Goal: Navigation & Orientation: Find specific page/section

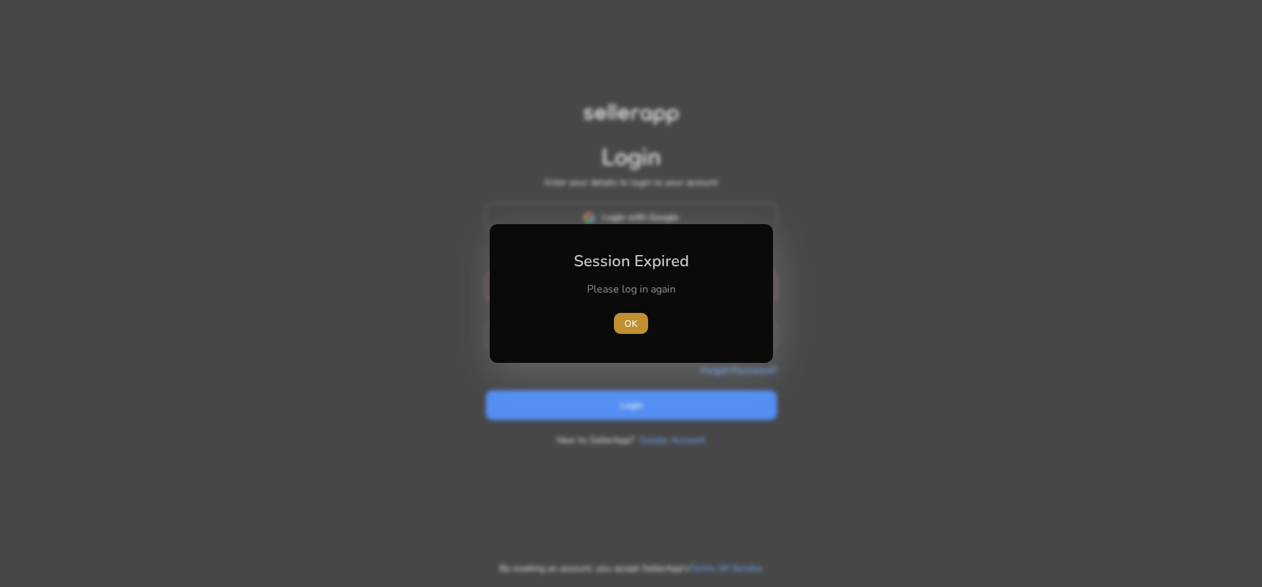
click at [640, 316] on span "button" at bounding box center [631, 324] width 34 height 32
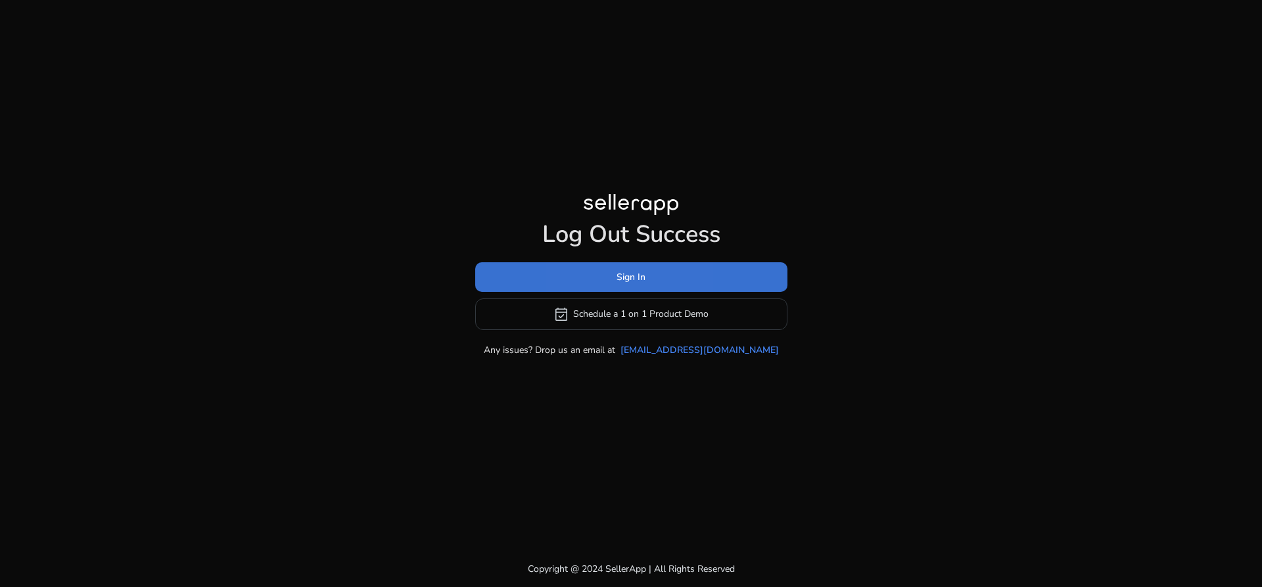
click at [583, 280] on span at bounding box center [631, 277] width 312 height 32
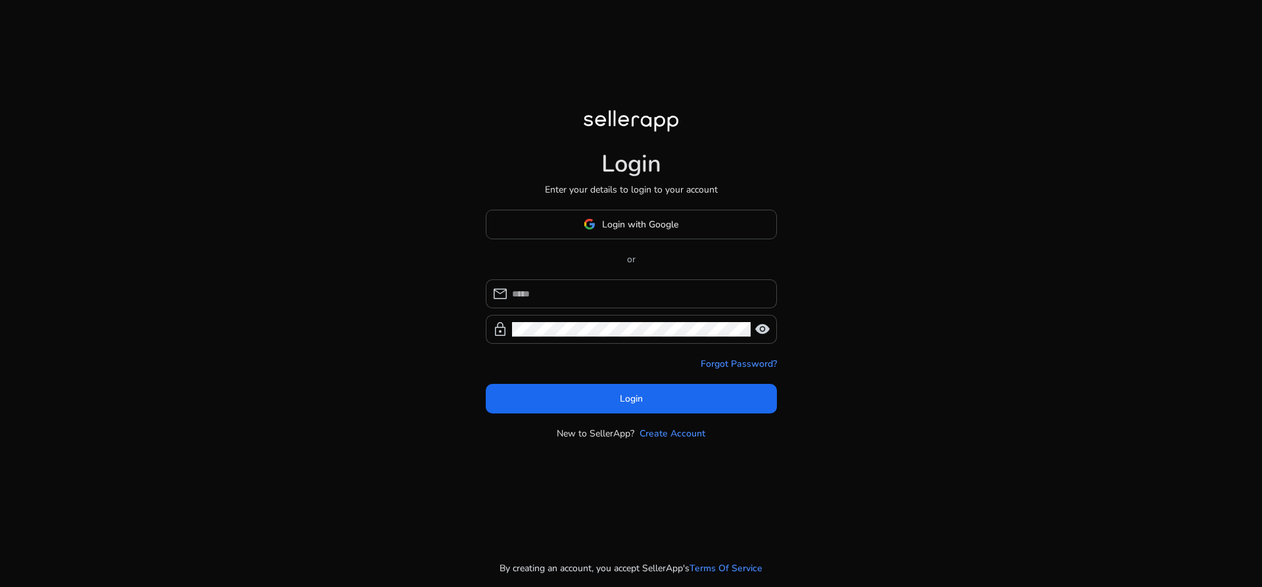
type input "**********"
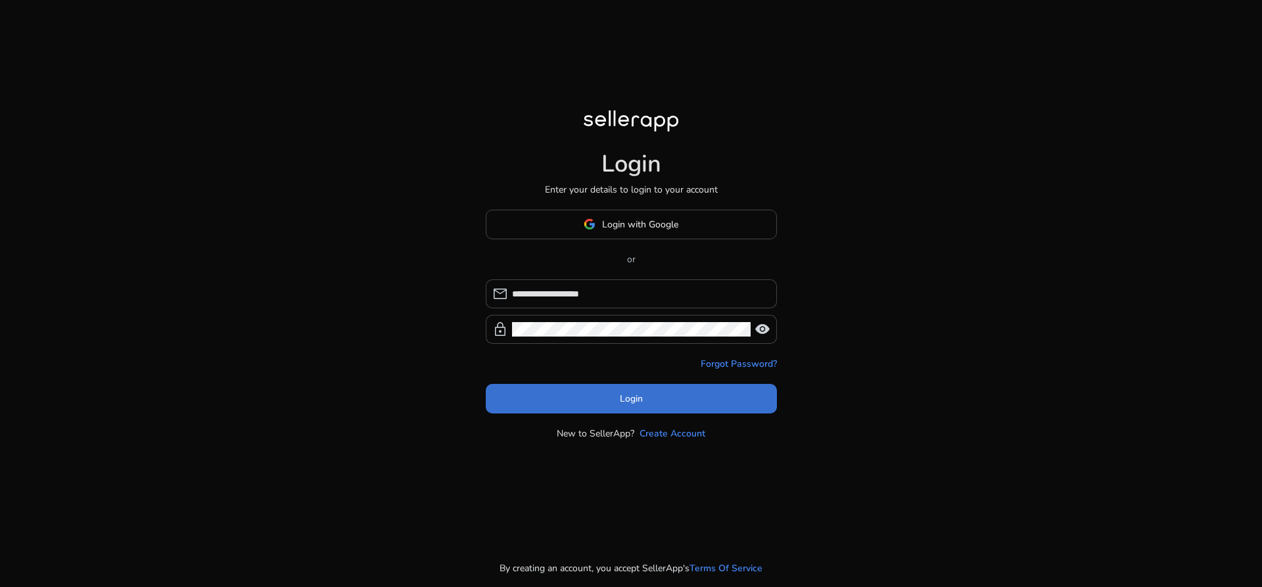
click at [646, 396] on span at bounding box center [631, 398] width 291 height 32
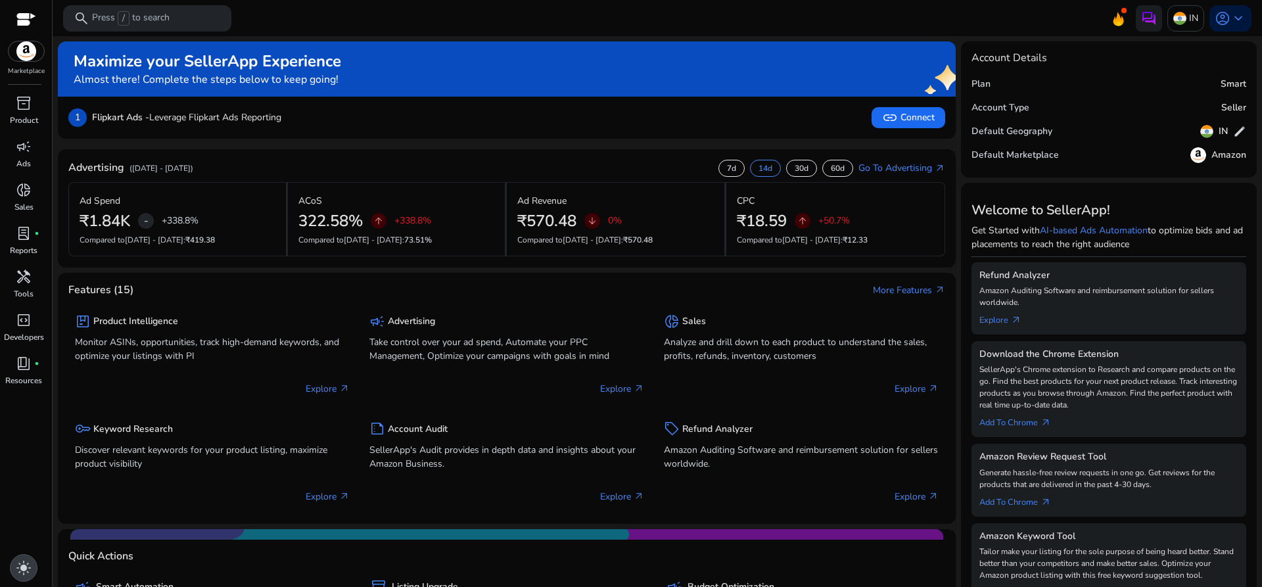
click at [23, 561] on div "light_mode" at bounding box center [24, 568] width 28 height 28
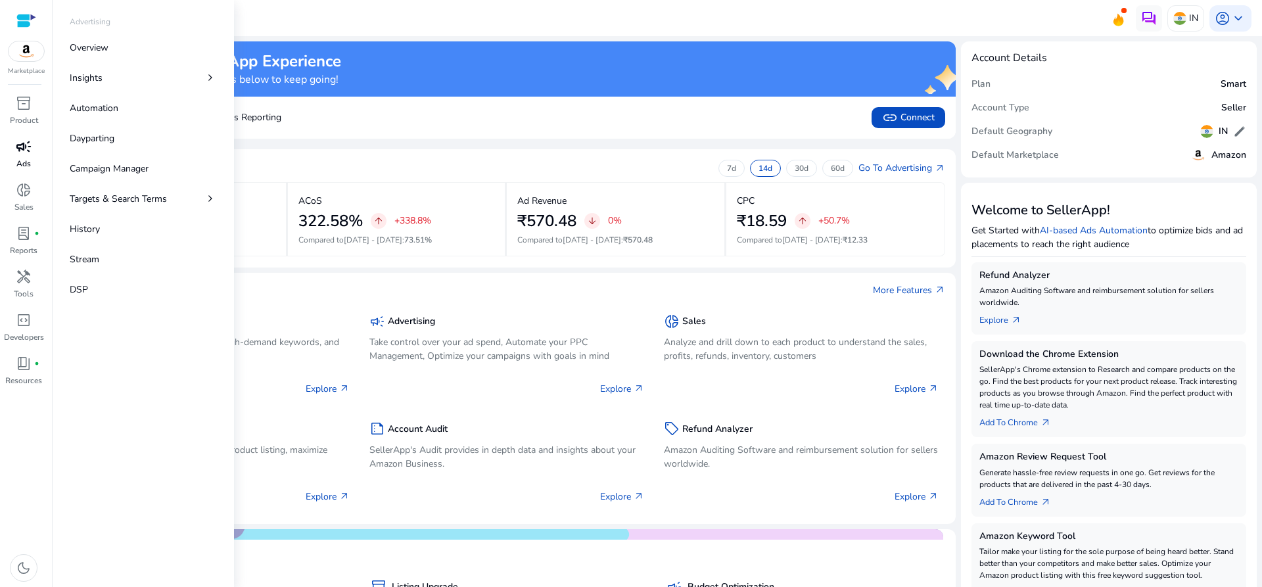
click at [11, 156] on div "campaign" at bounding box center [23, 146] width 37 height 21
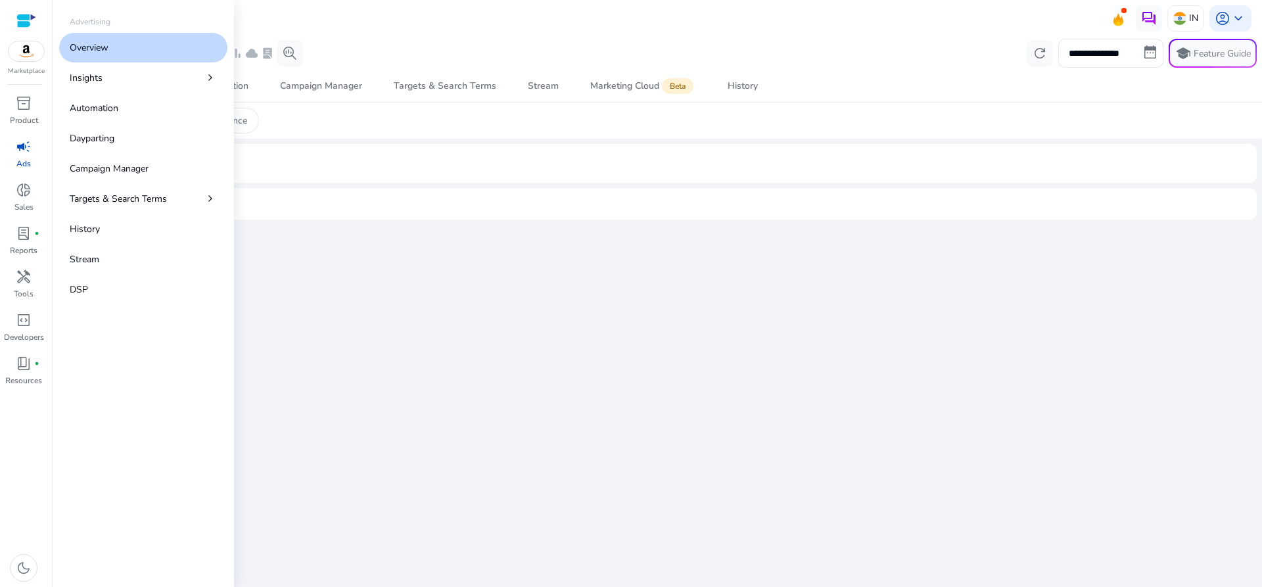
click at [103, 46] on p "Overview" at bounding box center [89, 48] width 39 height 14
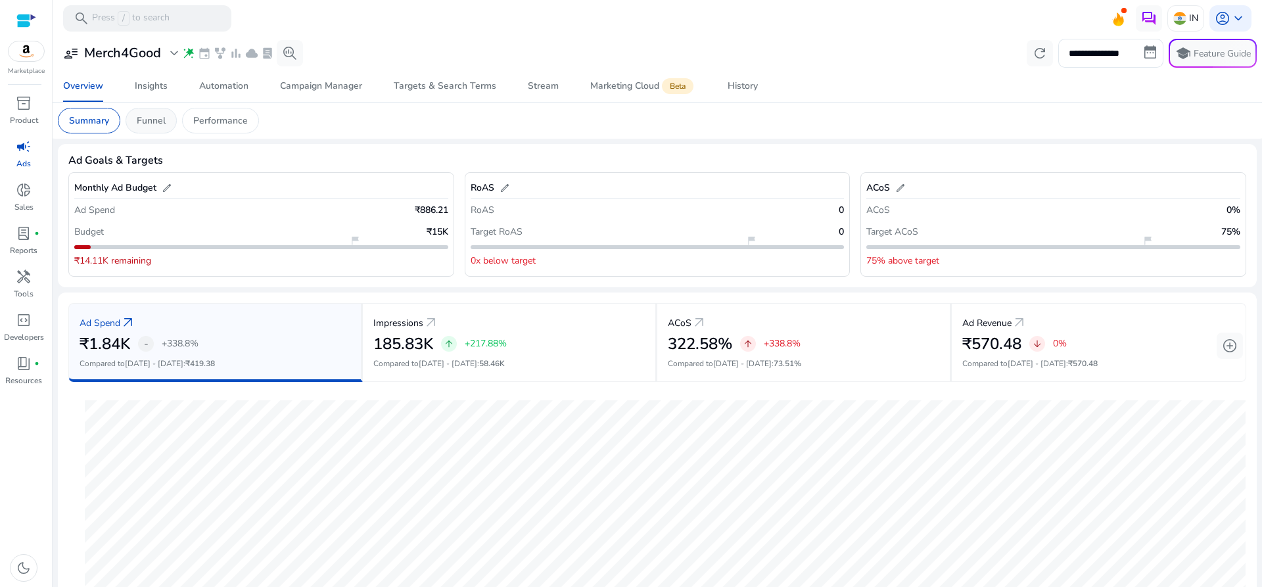
click at [152, 116] on p "Funnel" at bounding box center [151, 121] width 29 height 14
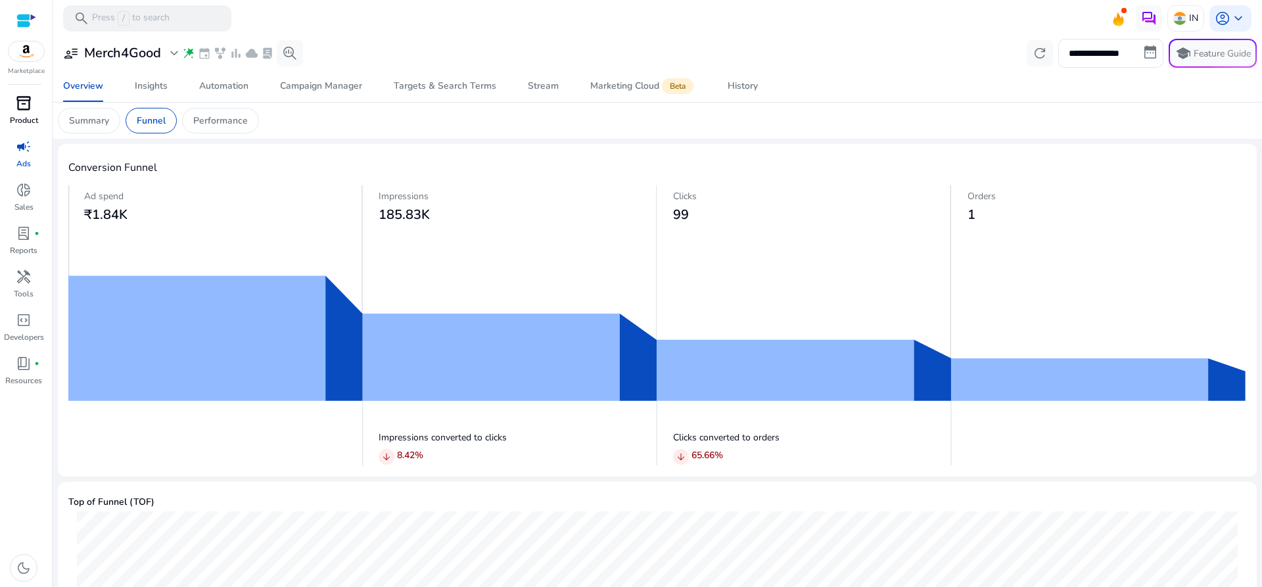
click at [5, 101] on div "inventory_2" at bounding box center [23, 103] width 37 height 21
